Goal: Task Accomplishment & Management: Complete application form

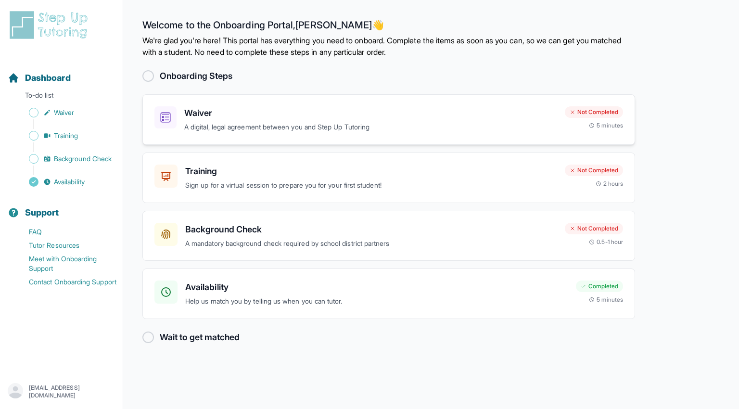
click at [211, 114] on h3 "Waiver" at bounding box center [370, 112] width 373 height 13
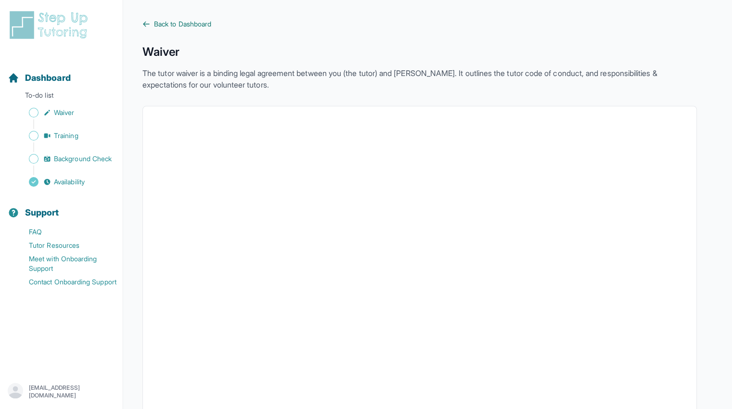
click at [182, 26] on span "Back to Dashboard" at bounding box center [182, 24] width 57 height 10
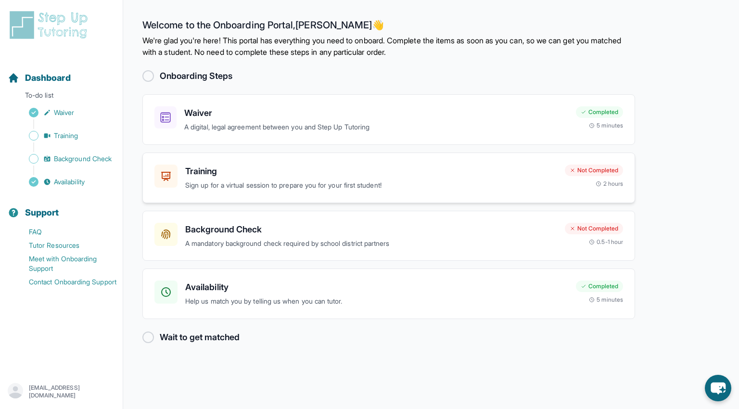
click at [216, 171] on h3 "Training" at bounding box center [371, 171] width 372 height 13
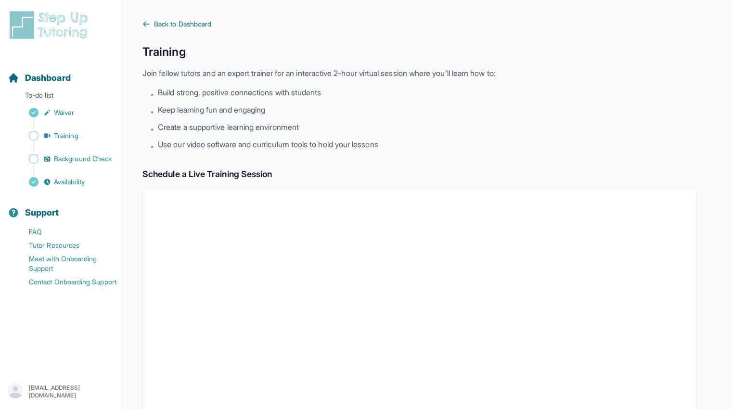
click at [148, 20] on link "Back to Dashboard" at bounding box center [419, 24] width 555 height 10
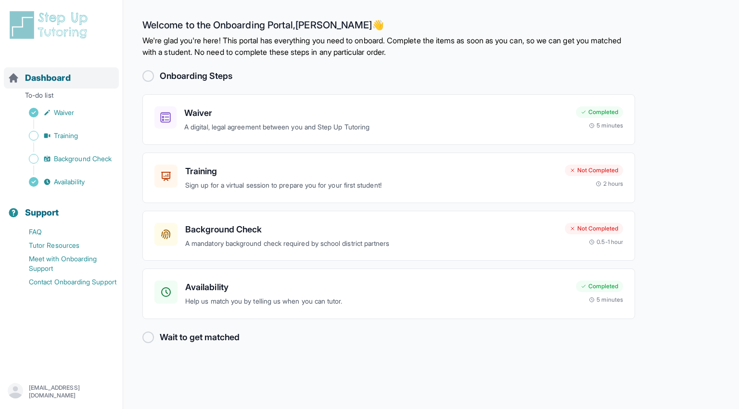
click at [13, 76] on icon "Sidebar" at bounding box center [13, 77] width 9 height 9
